Goal: Task Accomplishment & Management: Manage account settings

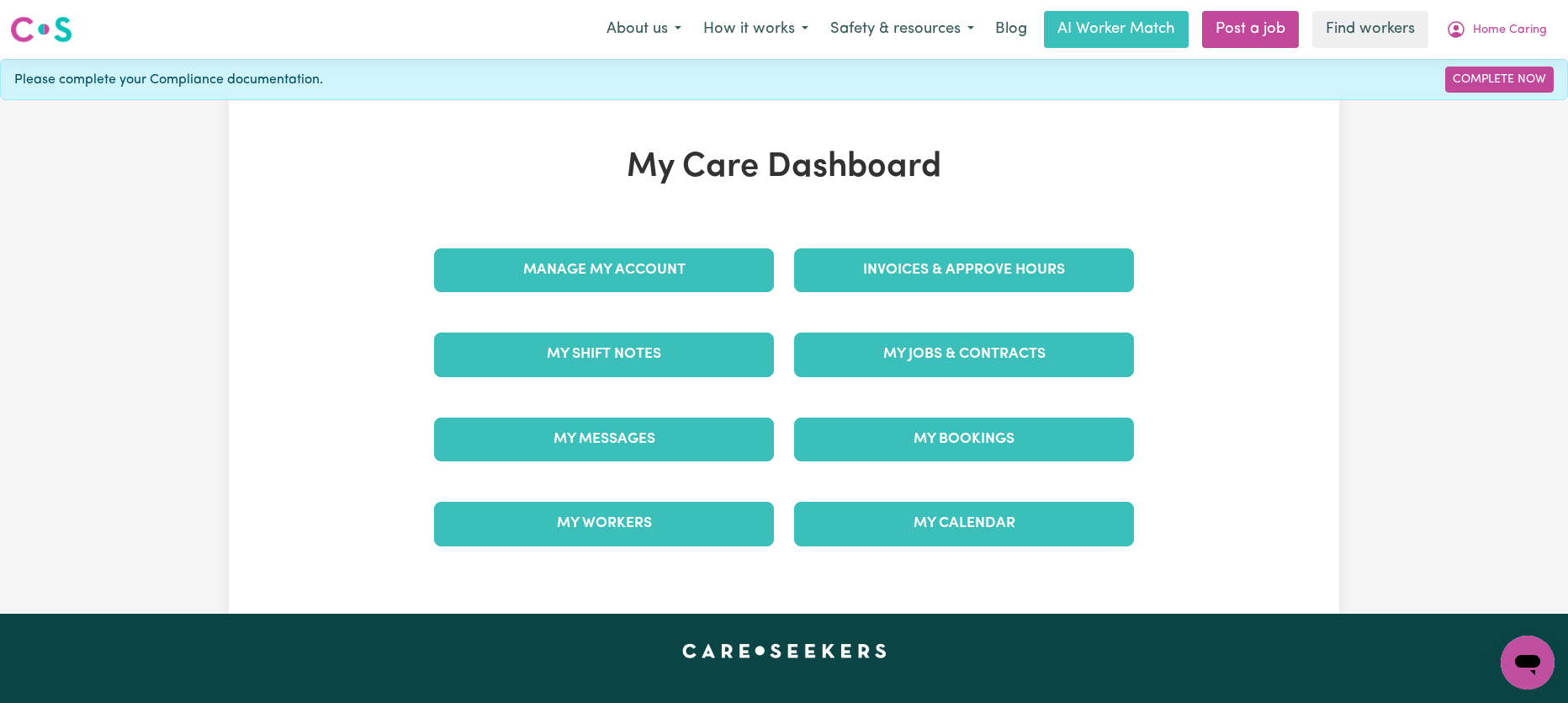
click at [831, 244] on div "Invoices & Approve Hours" at bounding box center [964, 270] width 360 height 85
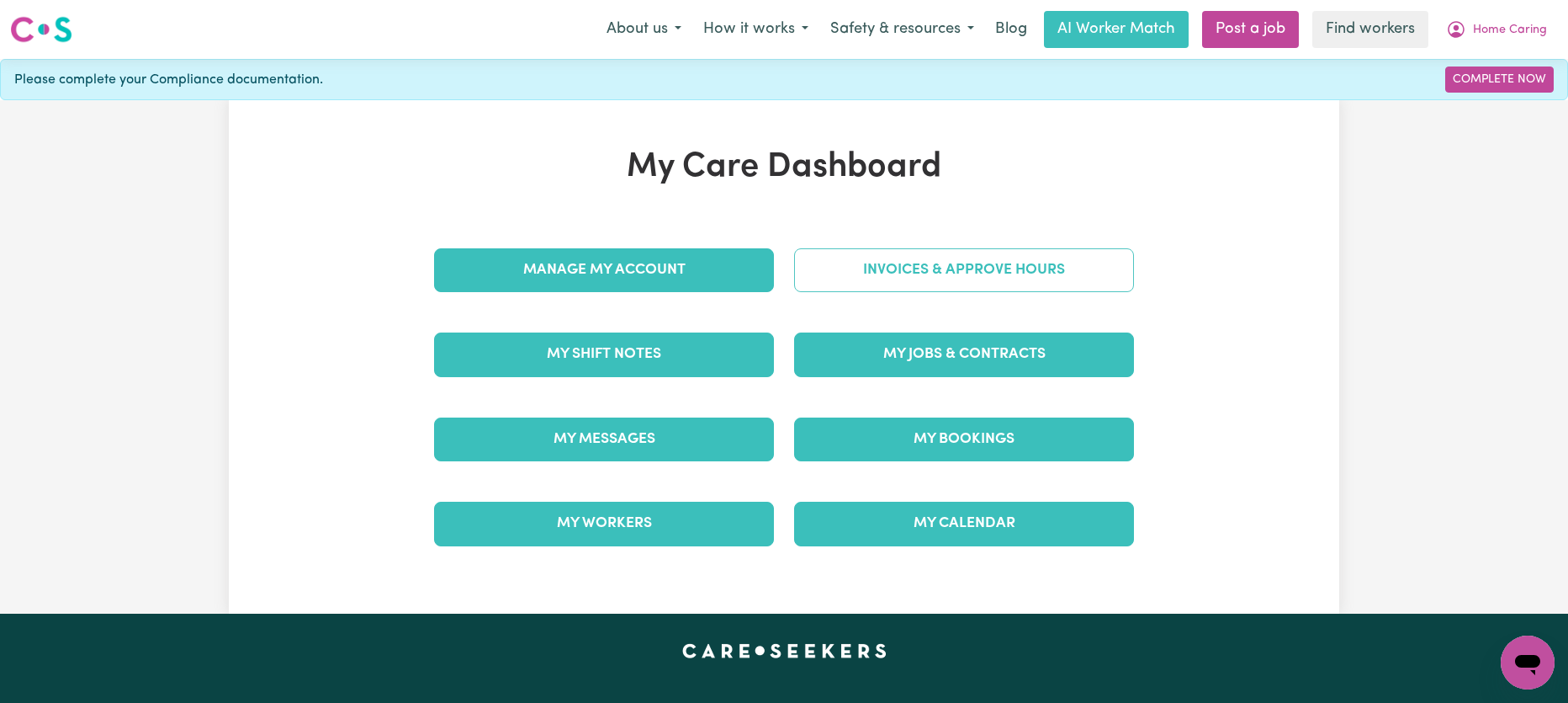
click at [848, 270] on link "Invoices & Approve Hours" at bounding box center [965, 270] width 340 height 44
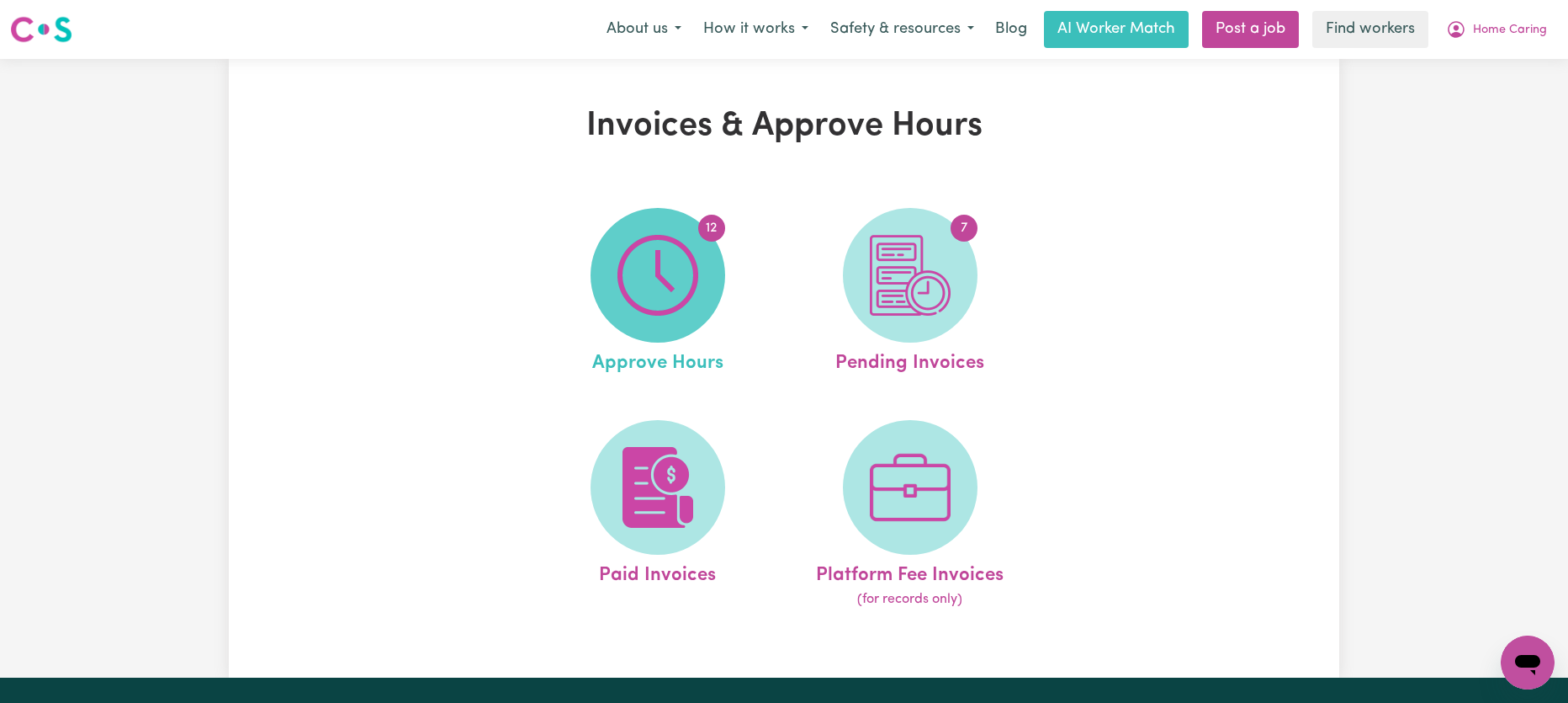
click at [692, 322] on span "12" at bounding box center [657, 275] width 135 height 135
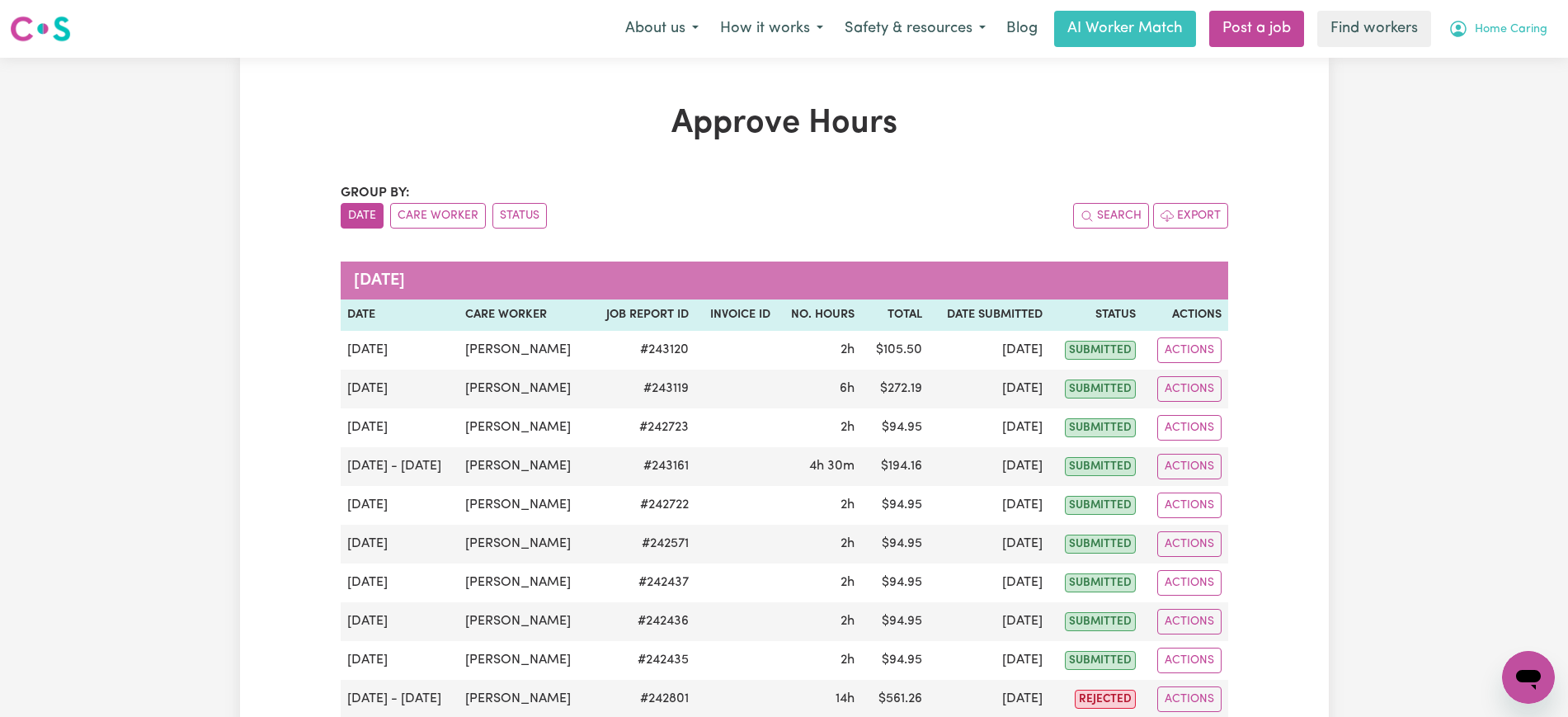
click at [1497, 19] on button "Home Caring" at bounding box center [1497, 29] width 120 height 35
click at [1497, 90] on link "Logout" at bounding box center [1491, 95] width 130 height 31
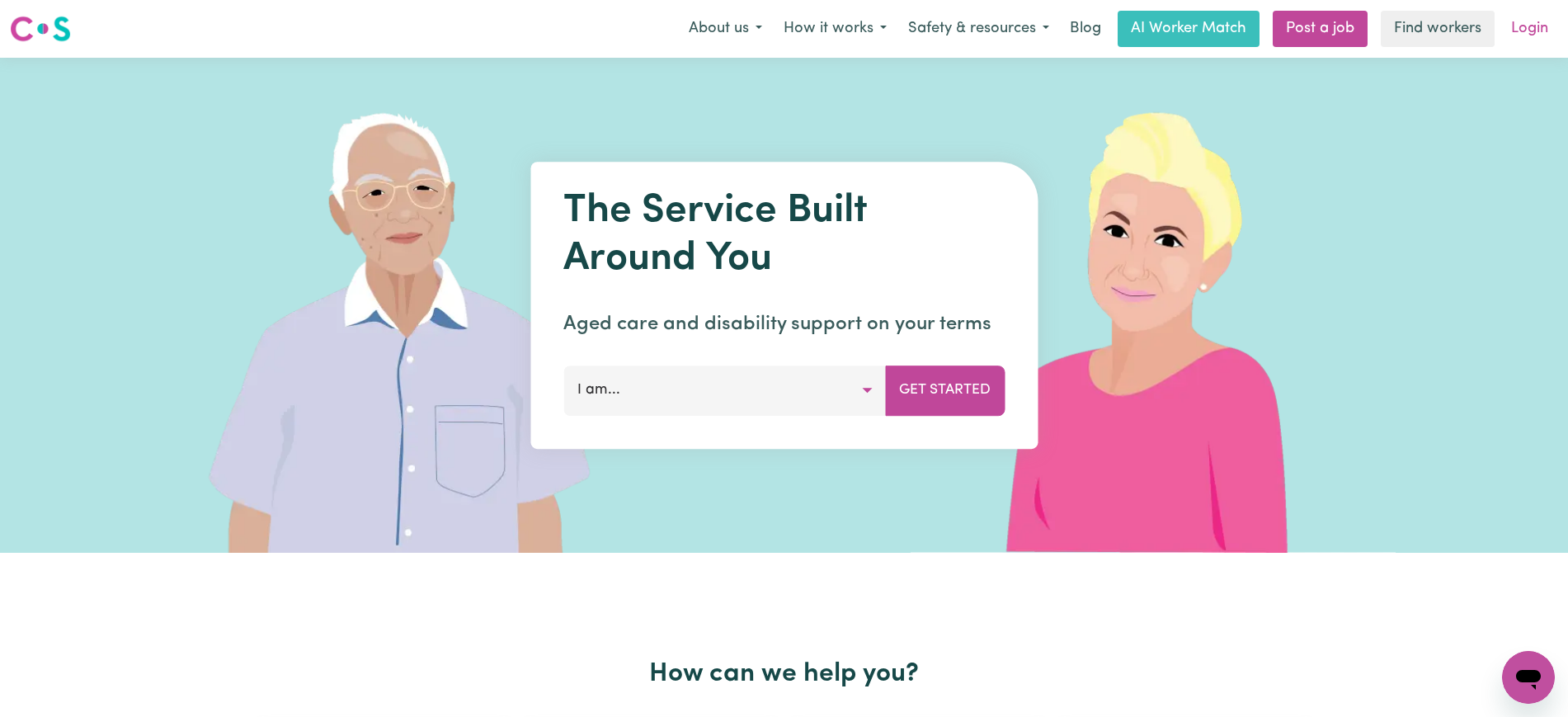
click at [1524, 28] on link "Login" at bounding box center [1529, 29] width 57 height 36
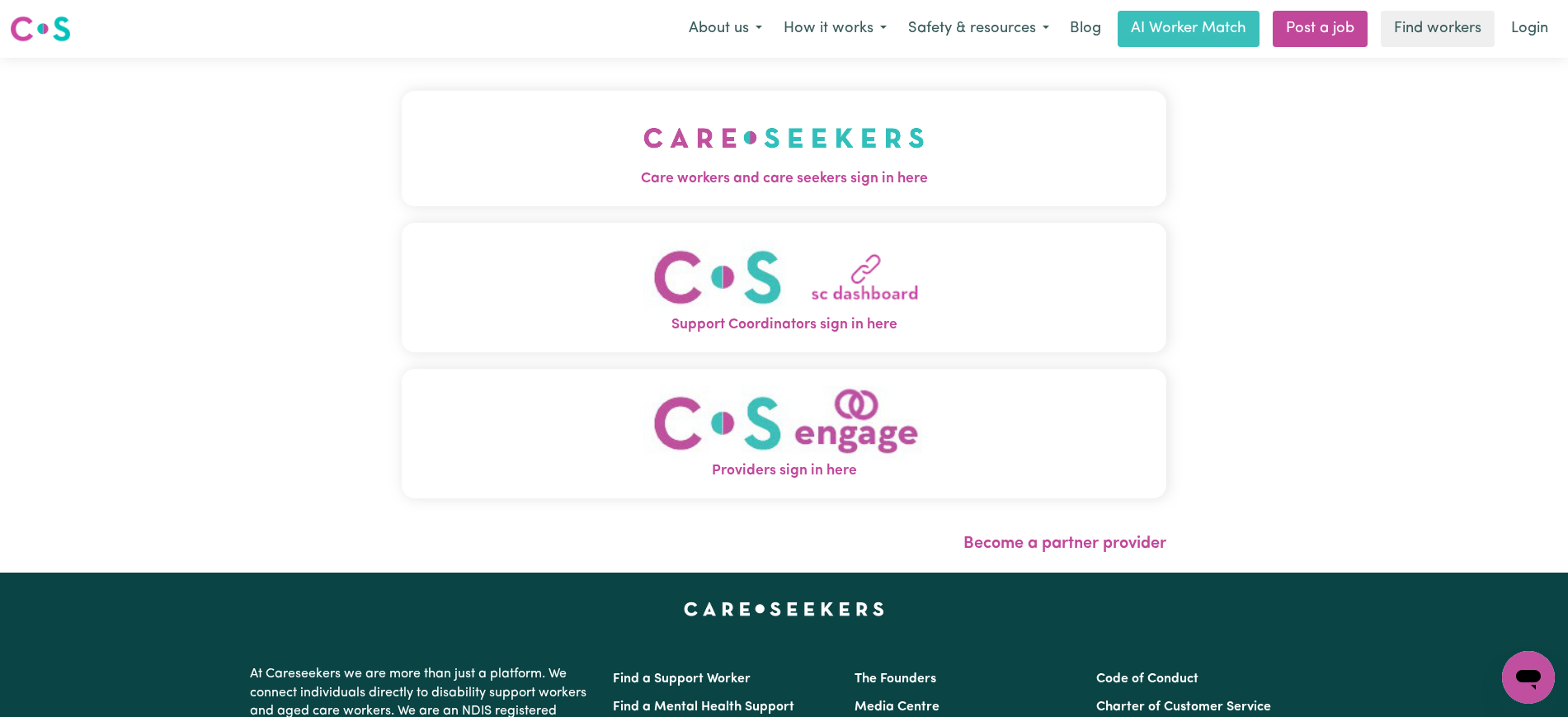
click at [756, 146] on img "Care workers and care seekers sign in here" at bounding box center [784, 137] width 281 height 61
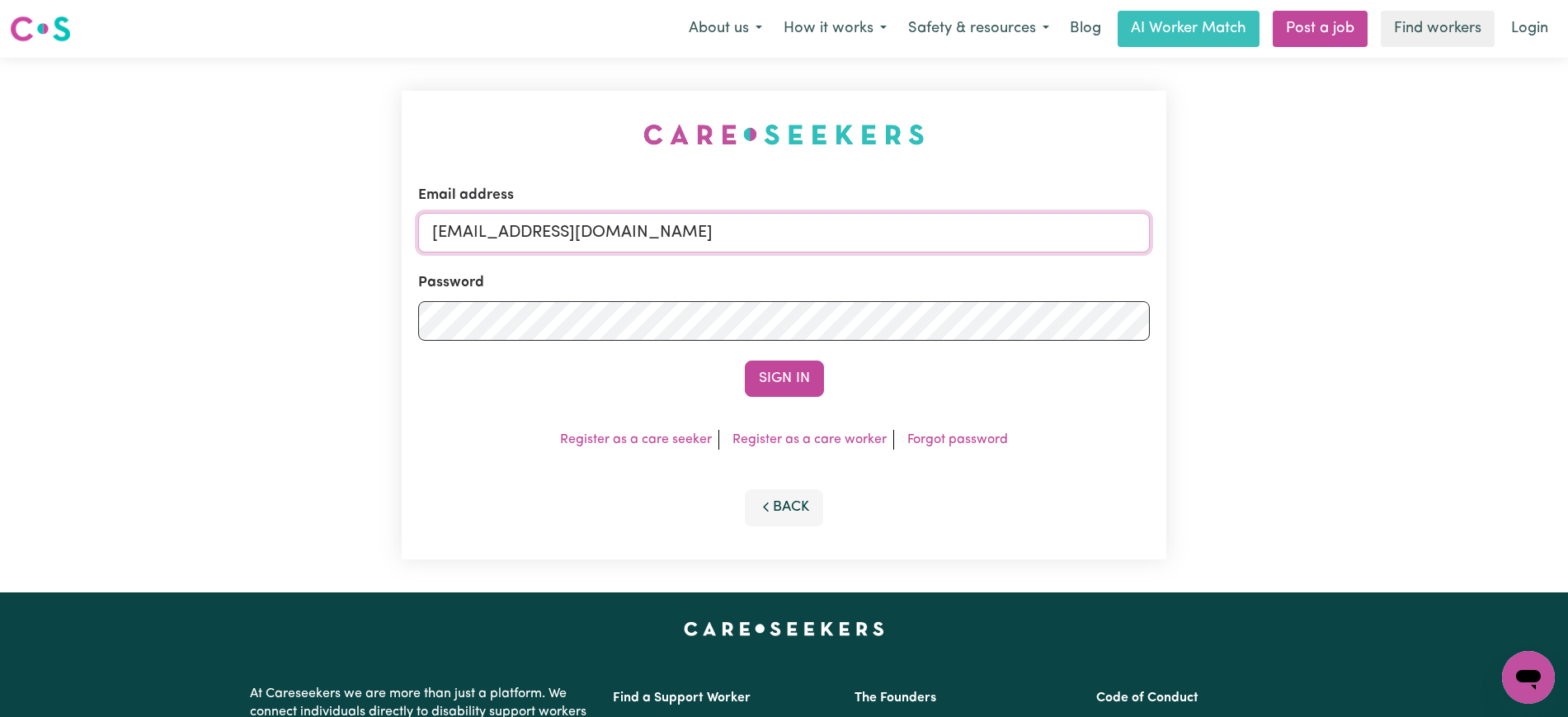
drag, startPoint x: 883, startPoint y: 241, endPoint x: 768, endPoint y: 234, distance: 115.2
click at [883, 239] on input "[EMAIL_ADDRESS][DOMAIN_NAME]" at bounding box center [783, 232] width 731 height 40
type input "[PERSON_NAME][EMAIL_ADDRESS][DOMAIN_NAME]"
click at [744, 360] on button "Sign In" at bounding box center [784, 378] width 79 height 36
